Goal: Task Accomplishment & Management: Manage account settings

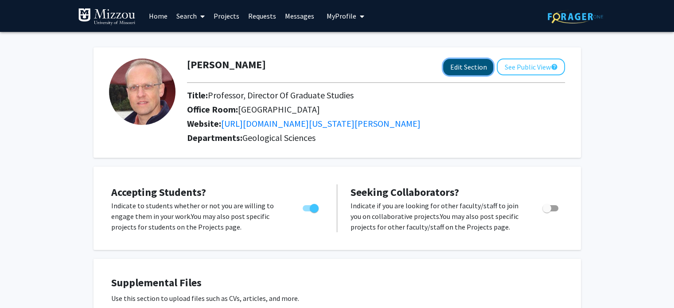
click at [459, 63] on button "Edit Section" at bounding box center [468, 67] width 50 height 16
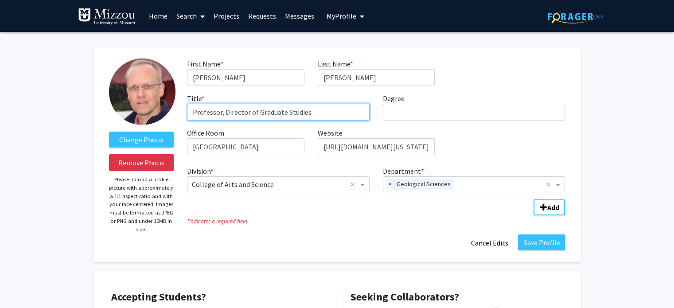
drag, startPoint x: 315, startPoint y: 115, endPoint x: 225, endPoint y: 113, distance: 90.8
click at [225, 113] on input "Professor, Director of Graduate Studies" at bounding box center [278, 112] width 182 height 17
type input "Professor, Department Chair"
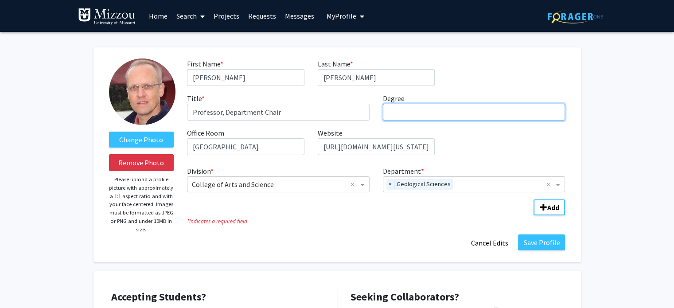
click at [419, 113] on input "Degree required" at bounding box center [474, 112] width 182 height 17
click at [419, 113] on input "P" at bounding box center [474, 112] width 182 height 17
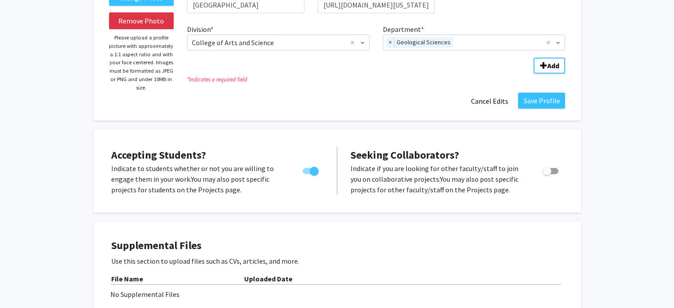
scroll to position [144, 0]
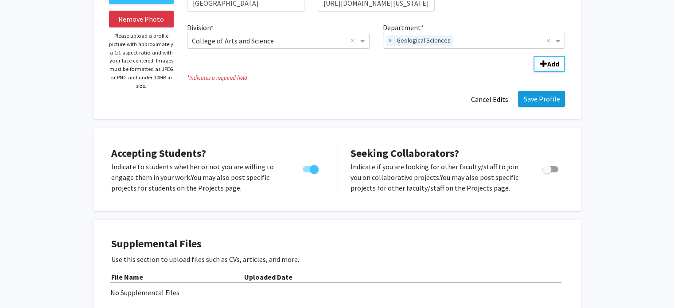
type input "Ph.D."
click at [542, 96] on button "Save Profile" at bounding box center [541, 99] width 47 height 16
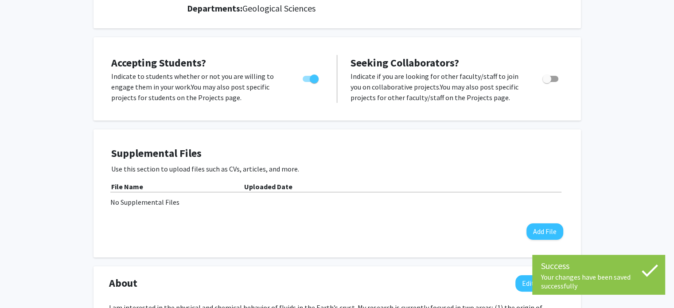
scroll to position [0, 0]
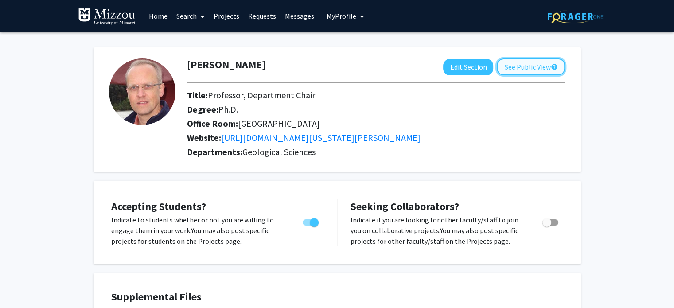
click at [527, 63] on button "See Public View help" at bounding box center [531, 66] width 68 height 17
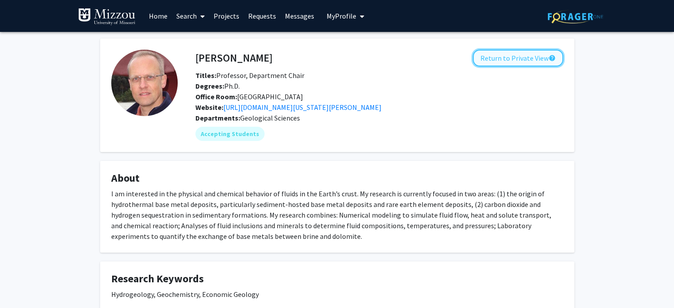
click at [501, 56] on button "Return to Private View help" at bounding box center [518, 58] width 90 height 17
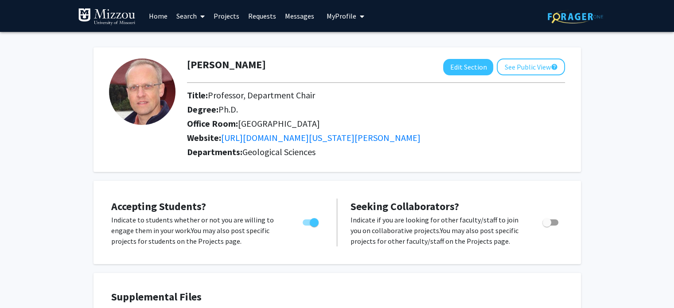
click at [590, 13] on img at bounding box center [574, 17] width 55 height 14
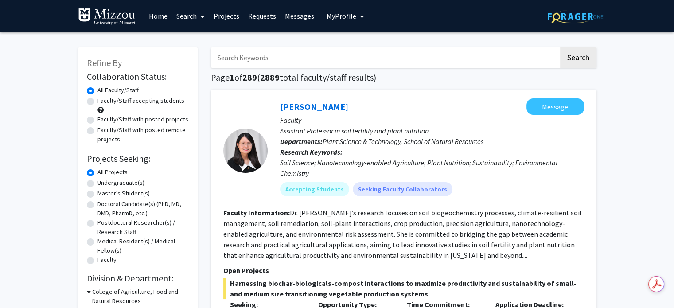
click at [163, 18] on link "Home" at bounding box center [157, 15] width 27 height 31
